Goal: Task Accomplishment & Management: Manage account settings

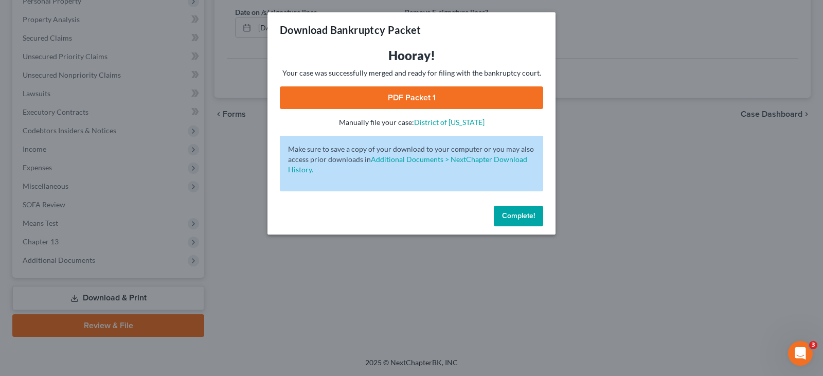
click at [528, 217] on span "Complete!" at bounding box center [518, 215] width 33 height 9
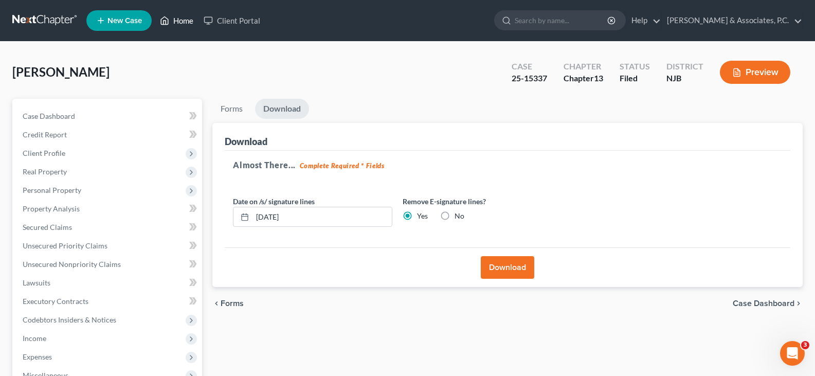
click at [189, 22] on link "Home" at bounding box center [177, 20] width 44 height 19
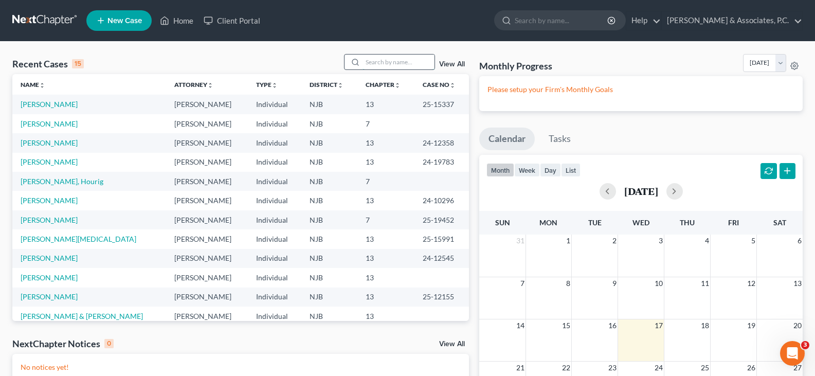
click at [377, 64] on input "search" at bounding box center [399, 62] width 72 height 15
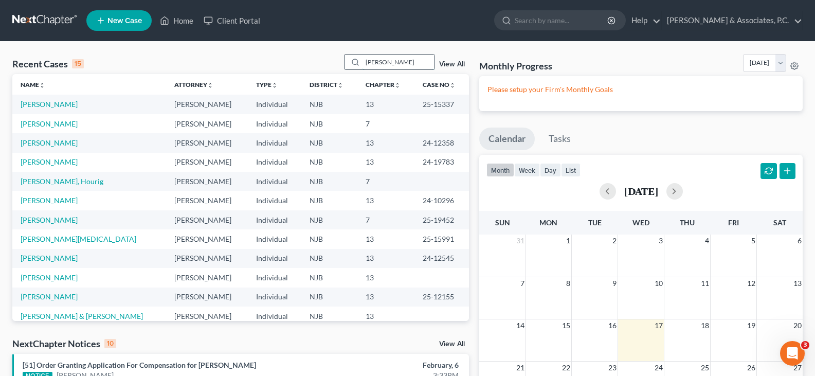
type input "[PERSON_NAME]"
click at [46, 122] on link "[PERSON_NAME]" at bounding box center [49, 123] width 57 height 9
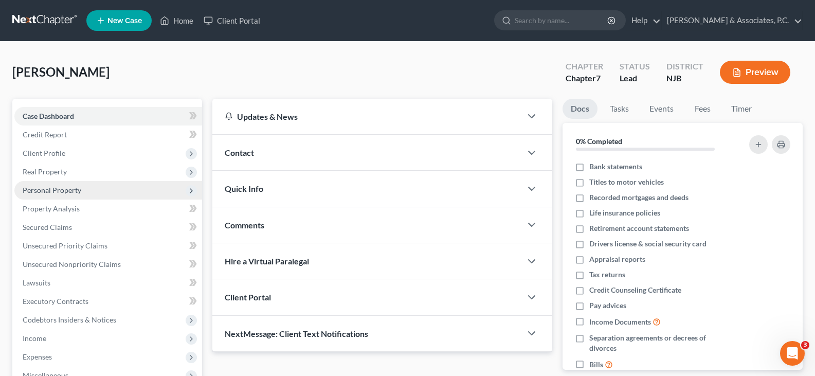
click at [39, 187] on span "Personal Property" at bounding box center [52, 190] width 59 height 9
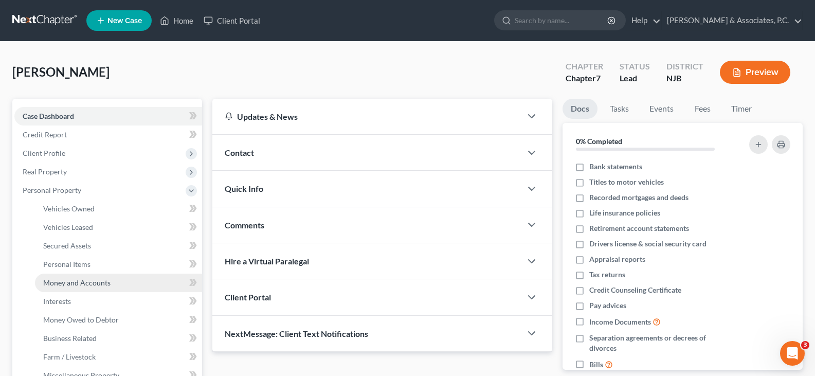
click at [69, 282] on span "Money and Accounts" at bounding box center [76, 282] width 67 height 9
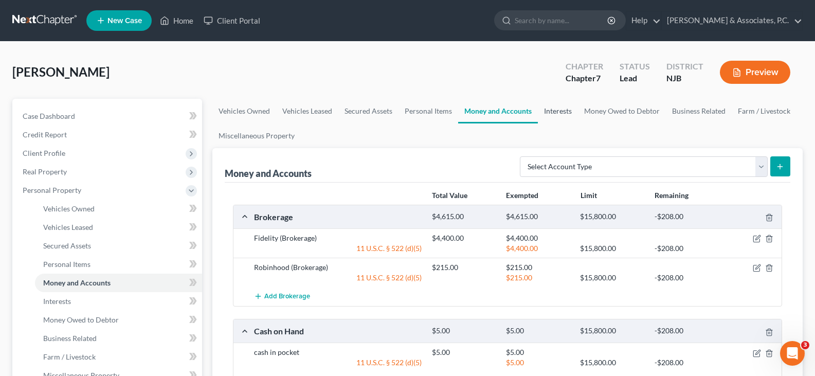
click at [551, 113] on link "Interests" at bounding box center [558, 111] width 40 height 25
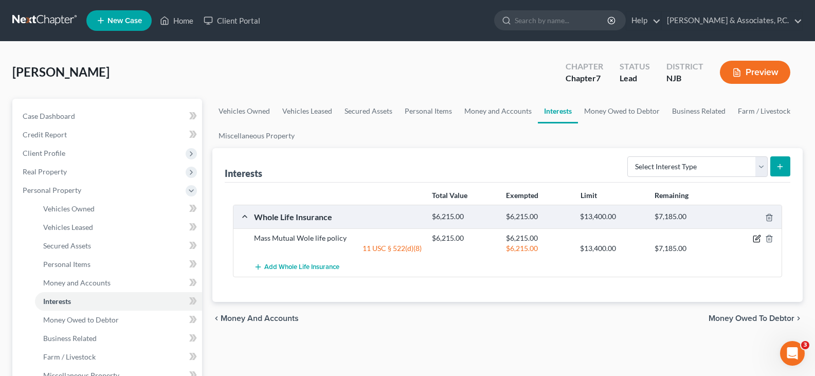
drag, startPoint x: 757, startPoint y: 238, endPoint x: 741, endPoint y: 230, distance: 17.7
click at [756, 238] on icon "button" at bounding box center [757, 239] width 8 height 8
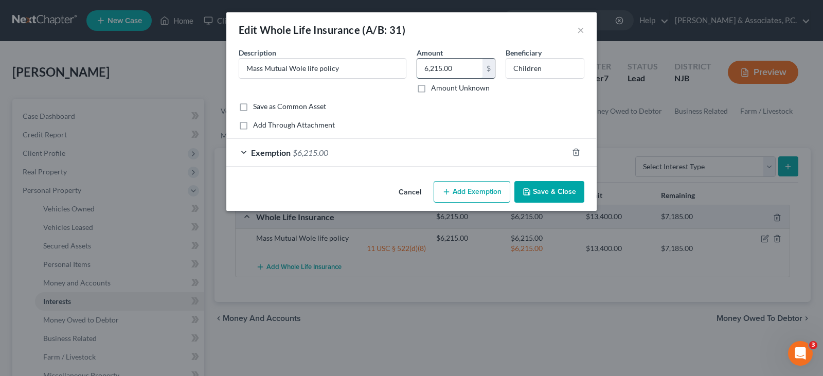
click at [449, 66] on input "6,215.00" at bounding box center [449, 69] width 65 height 20
type input "6,215.22"
click at [320, 150] on span "$6,215.00" at bounding box center [310, 153] width 35 height 10
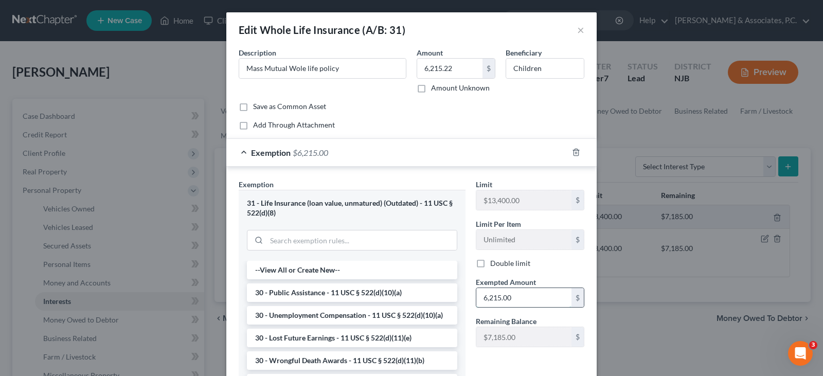
click at [500, 299] on input "6,215.00" at bounding box center [523, 298] width 95 height 20
click at [505, 297] on input "6,215.00" at bounding box center [523, 298] width 95 height 20
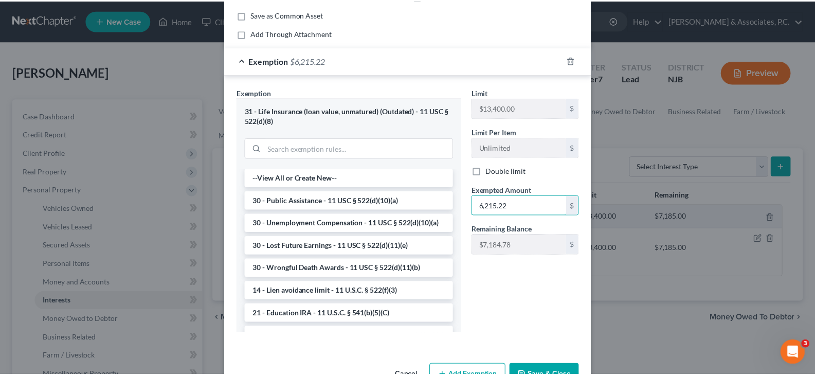
scroll to position [123, 0]
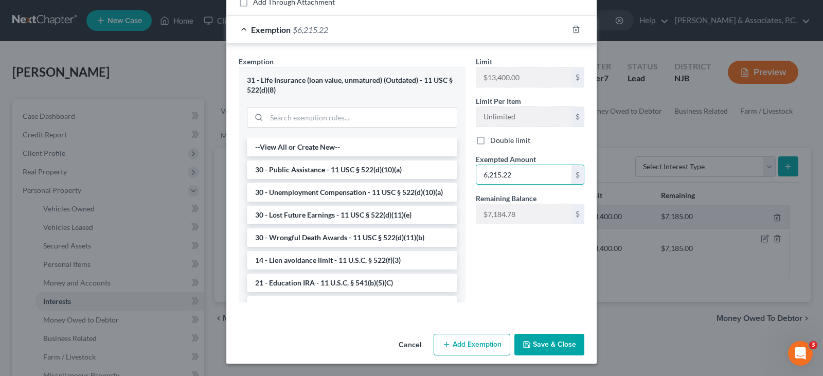
type input "6,215.22"
click at [553, 352] on button "Save & Close" at bounding box center [549, 345] width 70 height 22
